Goal: Task Accomplishment & Management: Complete application form

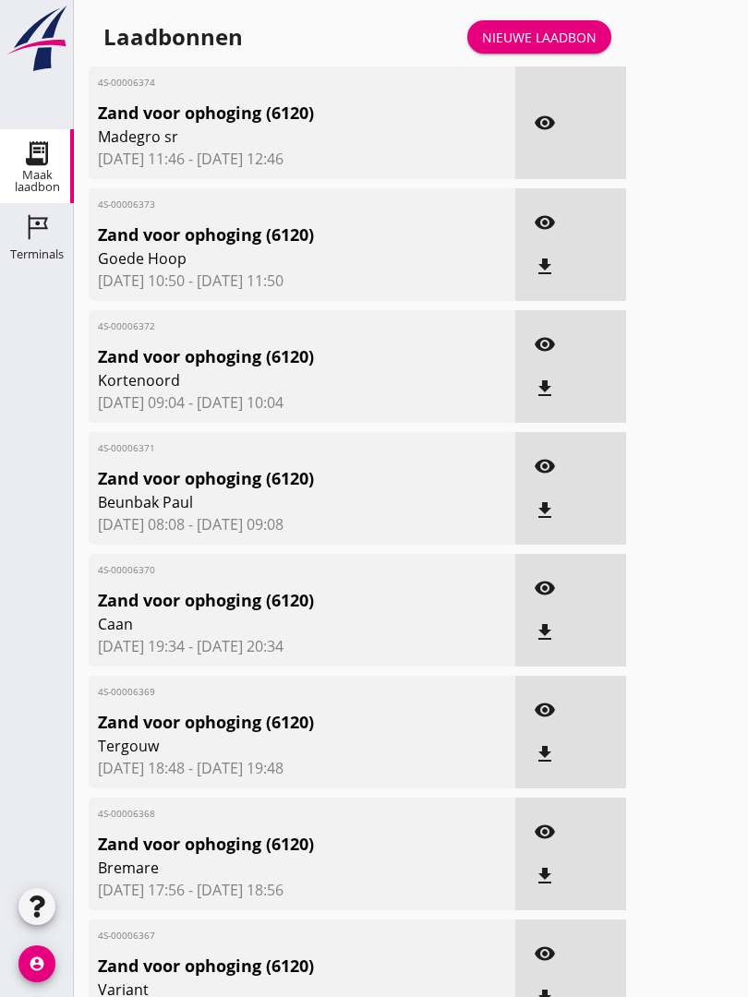
click at [574, 47] on div "Nieuwe laadbon" at bounding box center [539, 37] width 114 height 19
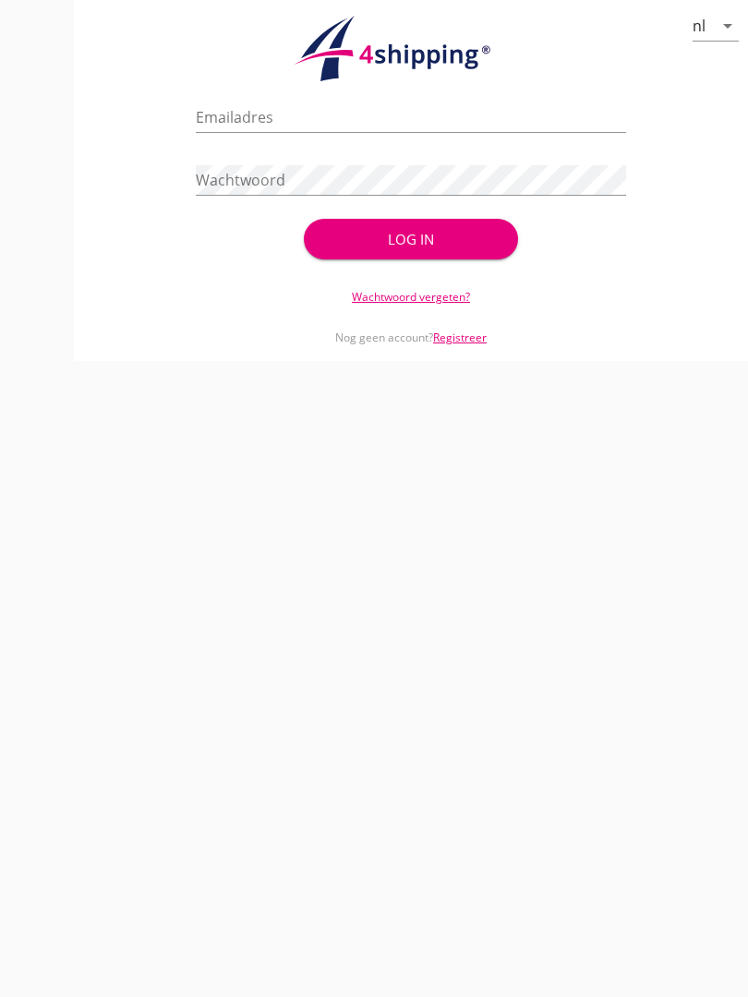
click at [414, 259] on button "Log in" at bounding box center [411, 239] width 215 height 41
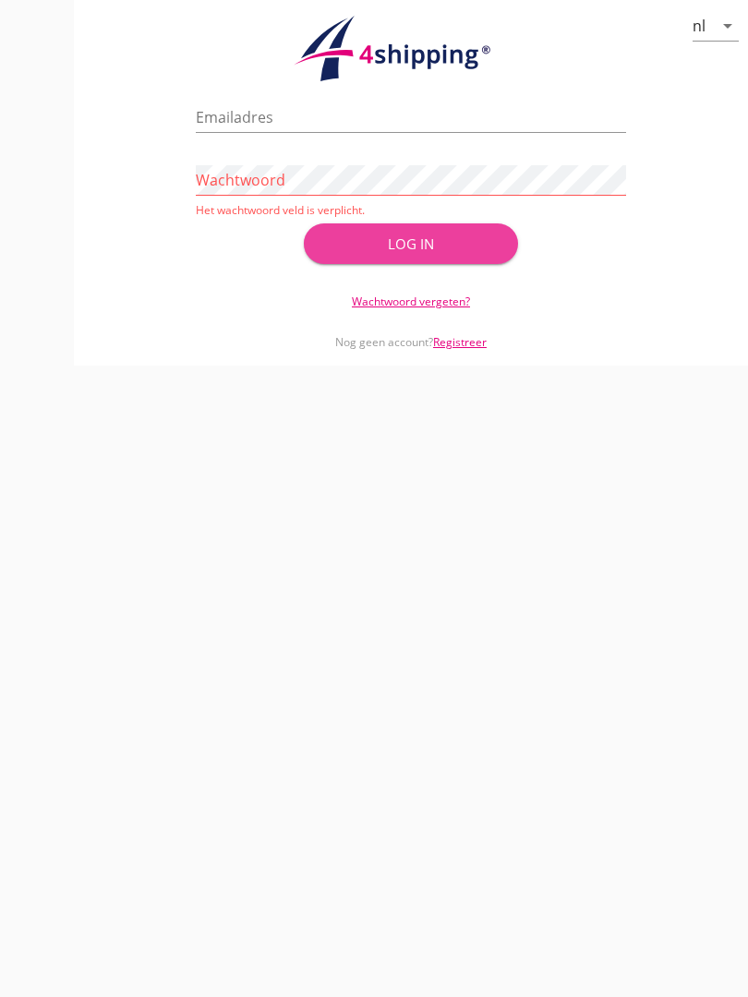
click at [424, 246] on button "Log in" at bounding box center [411, 243] width 215 height 41
click at [428, 255] on div "Log in" at bounding box center [411, 244] width 156 height 21
click at [265, 117] on div "Emailadres" at bounding box center [410, 120] width 429 height 59
click at [338, 132] on input "Emailadres" at bounding box center [410, 117] width 429 height 30
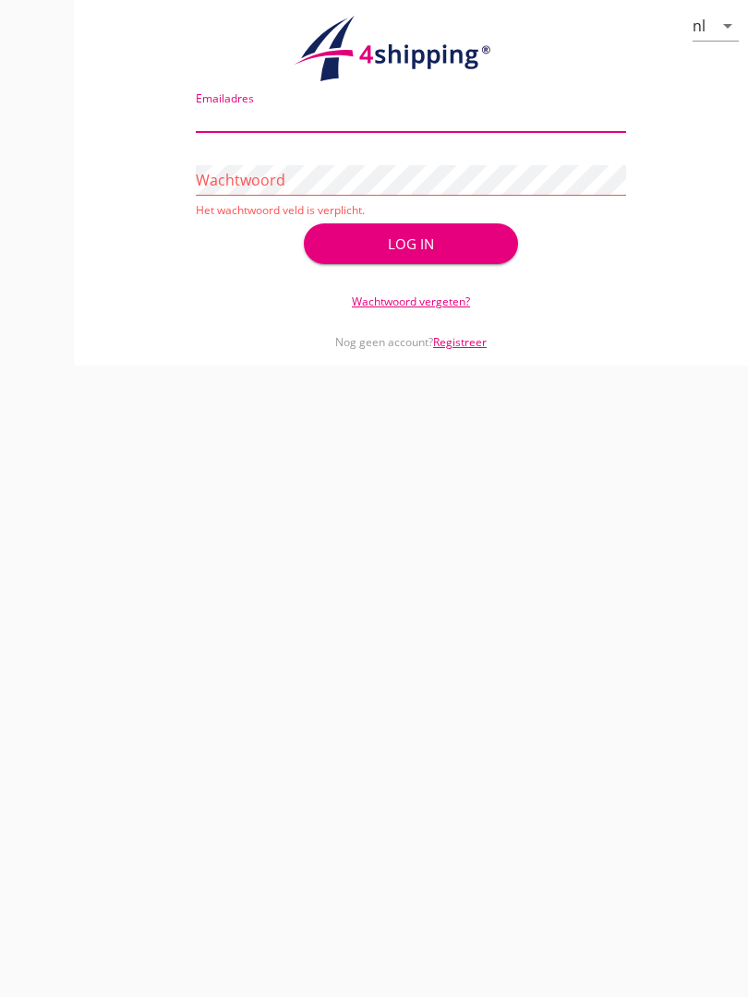
type input "[EMAIL_ADDRESS][DOMAIN_NAME]"
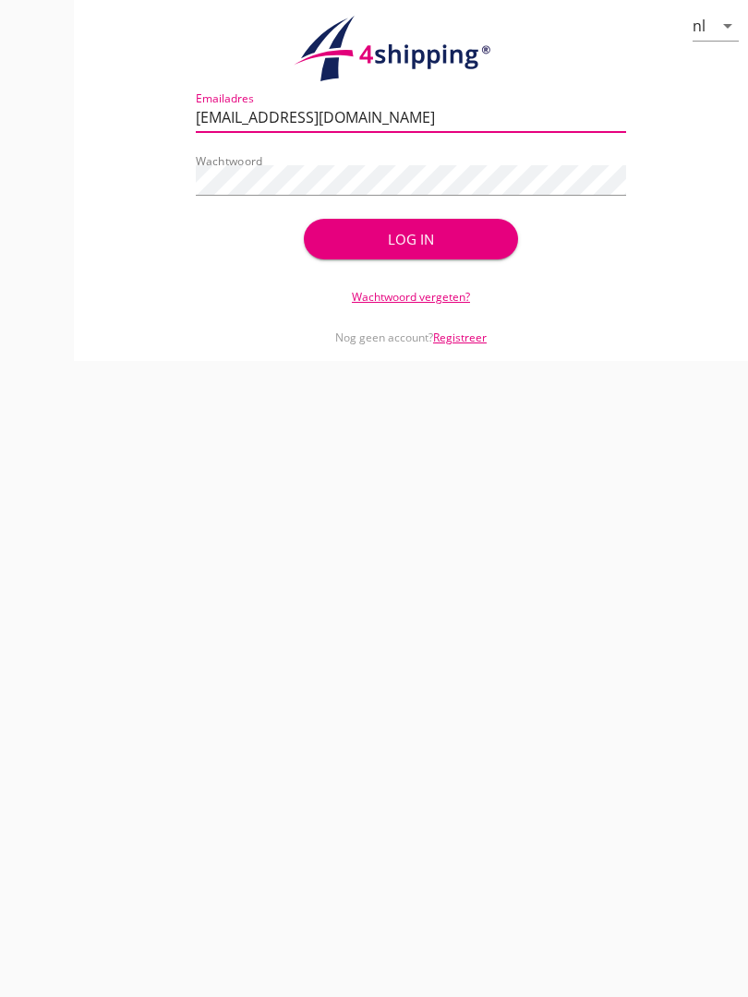
click at [442, 250] on div "Log in" at bounding box center [411, 239] width 156 height 21
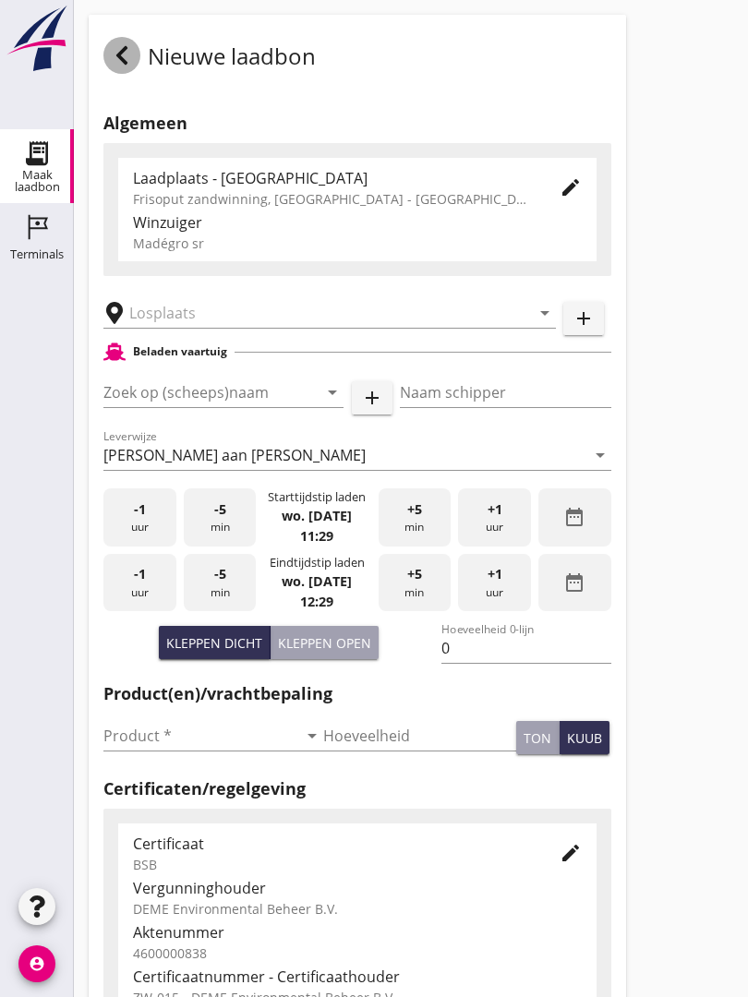
click at [116, 58] on div at bounding box center [121, 55] width 37 height 37
